Goal: Find specific page/section: Find specific page/section

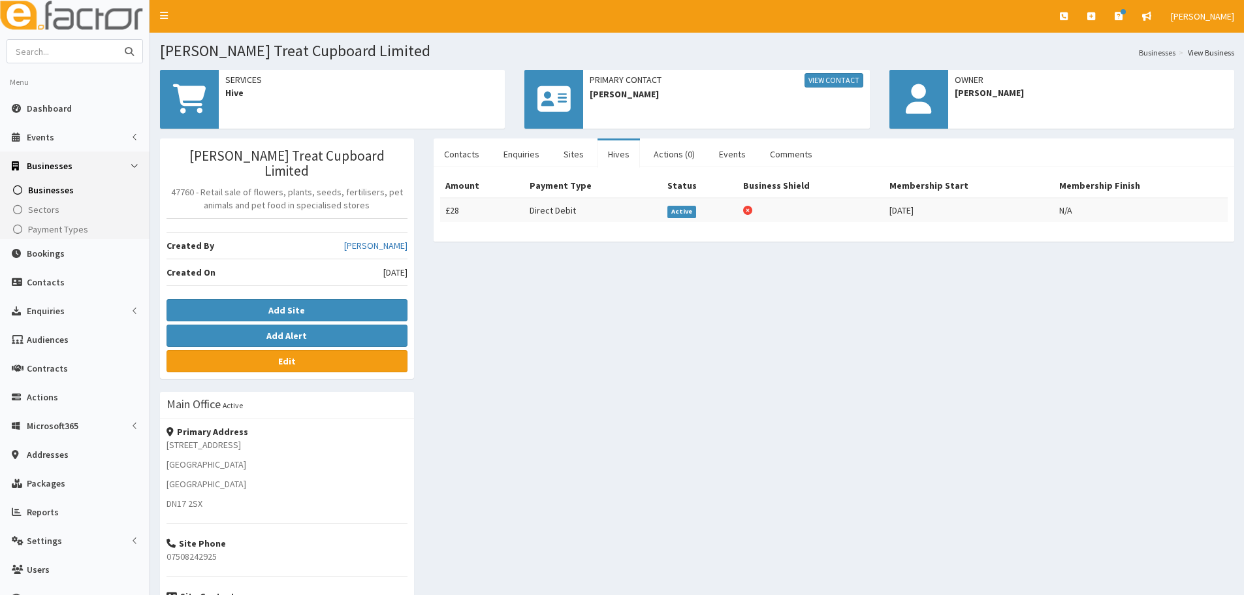
click at [30, 56] on input "text" at bounding box center [62, 51] width 110 height 23
click at [73, 116] on link "Dashboard" at bounding box center [75, 108] width 150 height 29
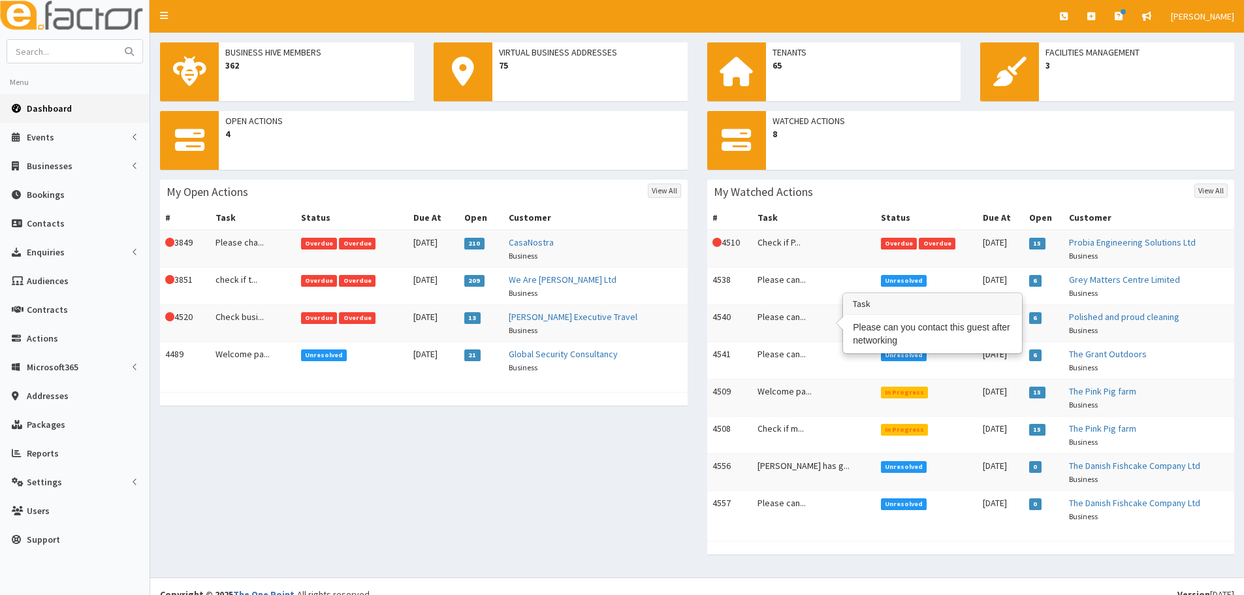
click at [786, 310] on td "Please can..." at bounding box center [814, 323] width 123 height 37
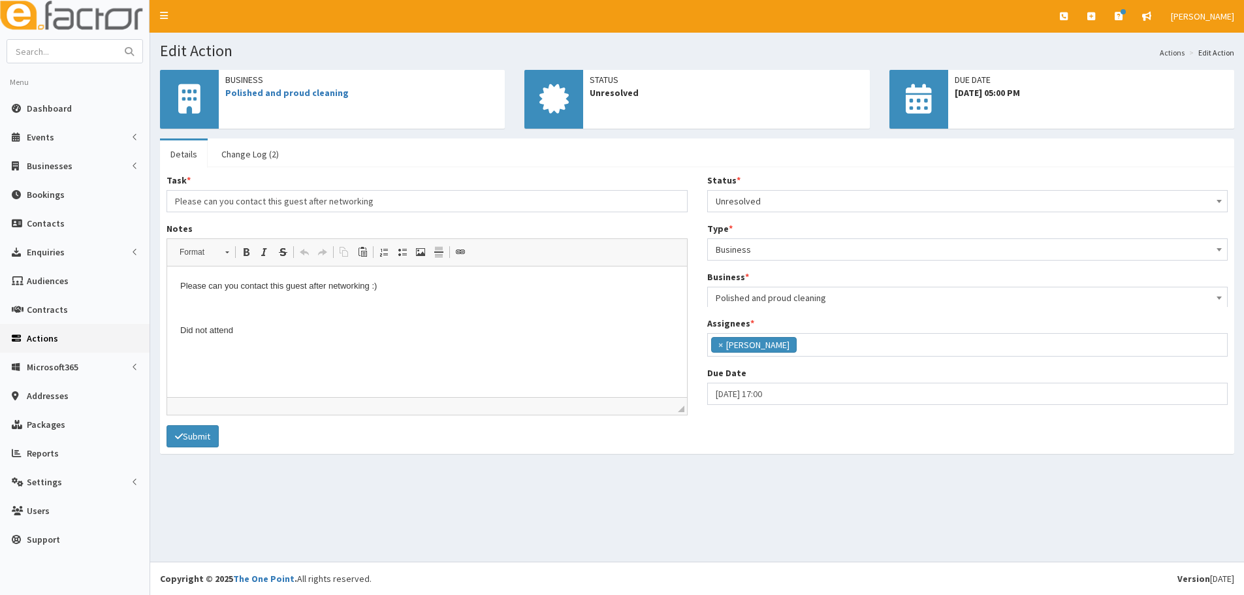
scroll to position [58, 0]
click at [59, 105] on span "Dashboard" at bounding box center [49, 109] width 45 height 12
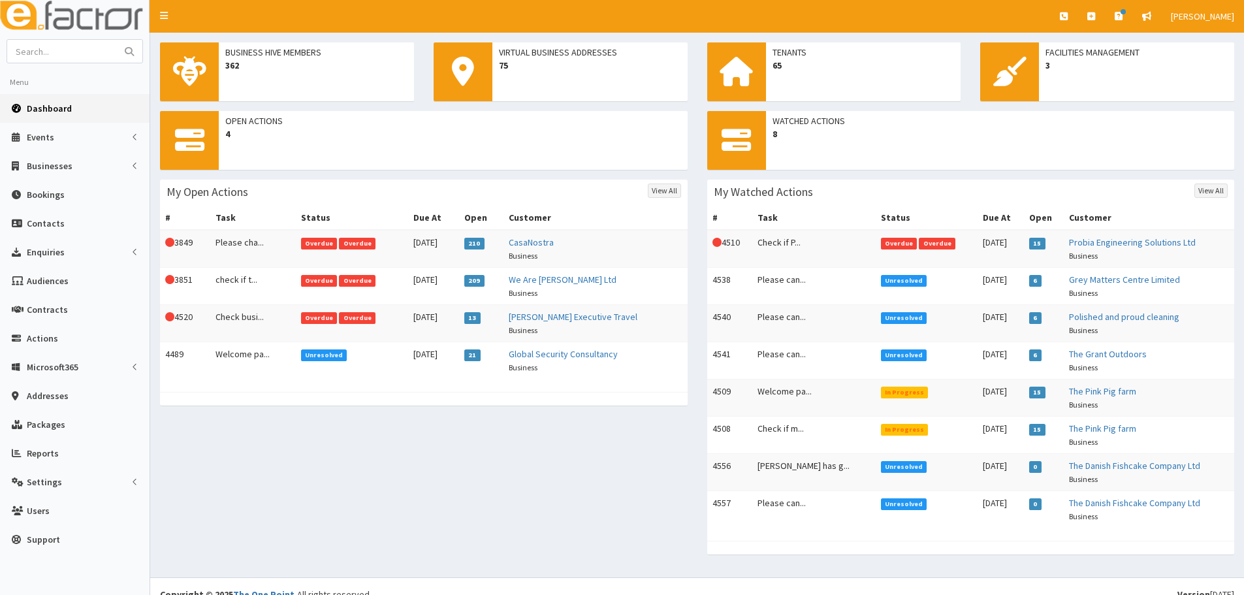
drag, startPoint x: 352, startPoint y: 451, endPoint x: 442, endPoint y: 475, distance: 93.2
click at [352, 451] on div "Open Actions 4 My Open Actions View All # Task Status Due At Open Customer This…" at bounding box center [697, 339] width 1094 height 457
